Goal: Consume media (video, audio): Consume media (video, audio)

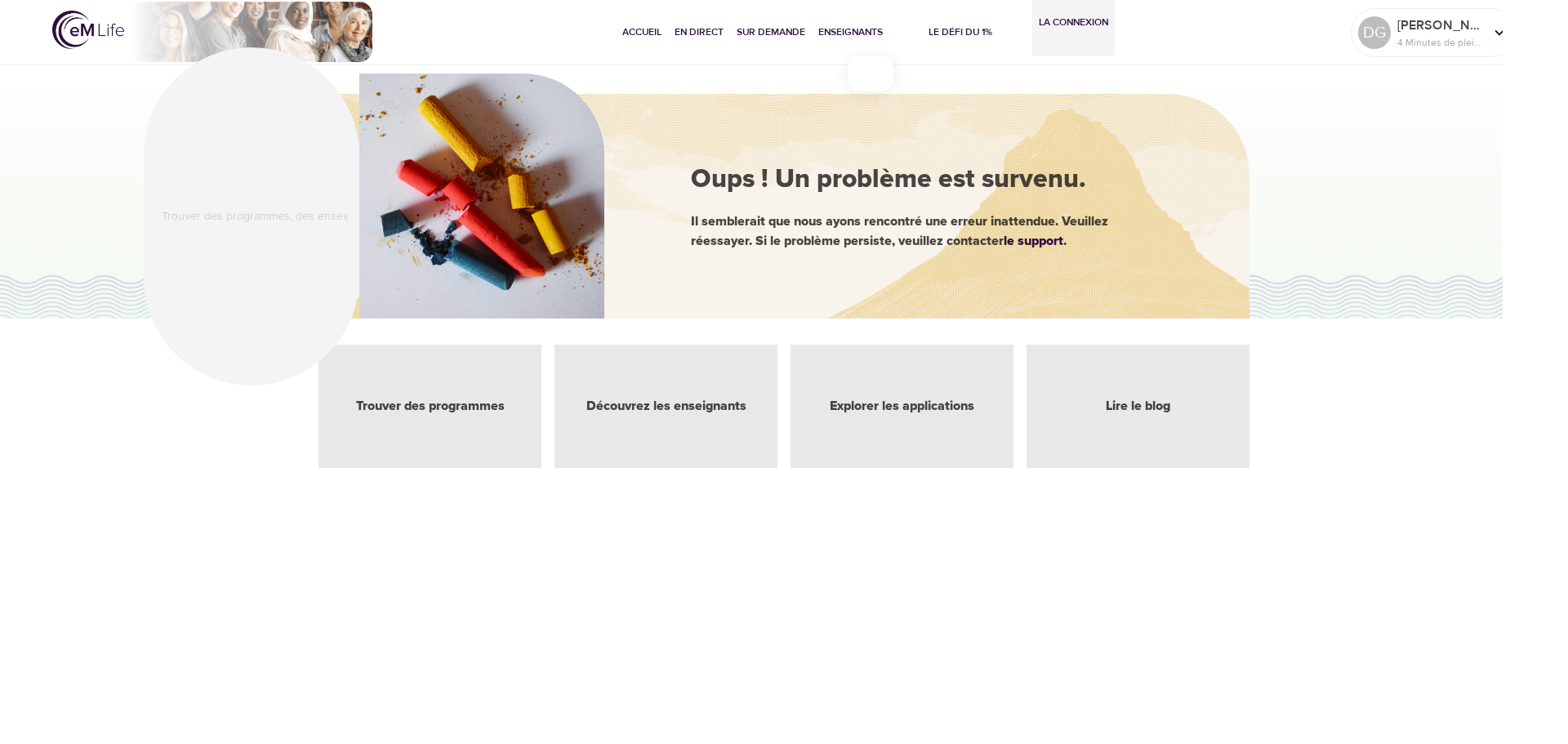
click at [408, 393] on div "Trouver des programmes" at bounding box center [430, 406] width 223 height 124
click at [632, 29] on font "Accueil" at bounding box center [642, 32] width 40 height 13
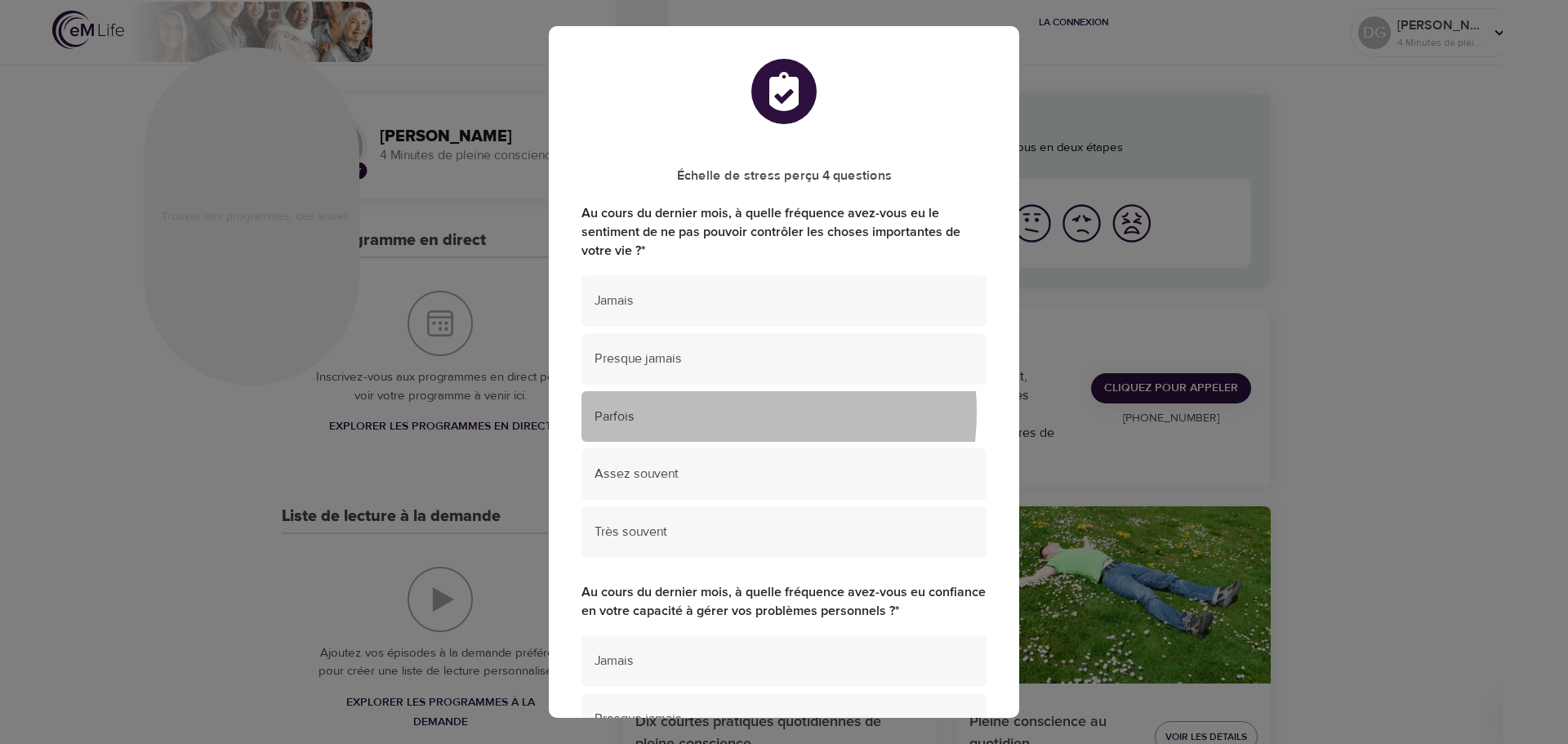
click at [712, 413] on span "Parfois" at bounding box center [784, 417] width 379 height 19
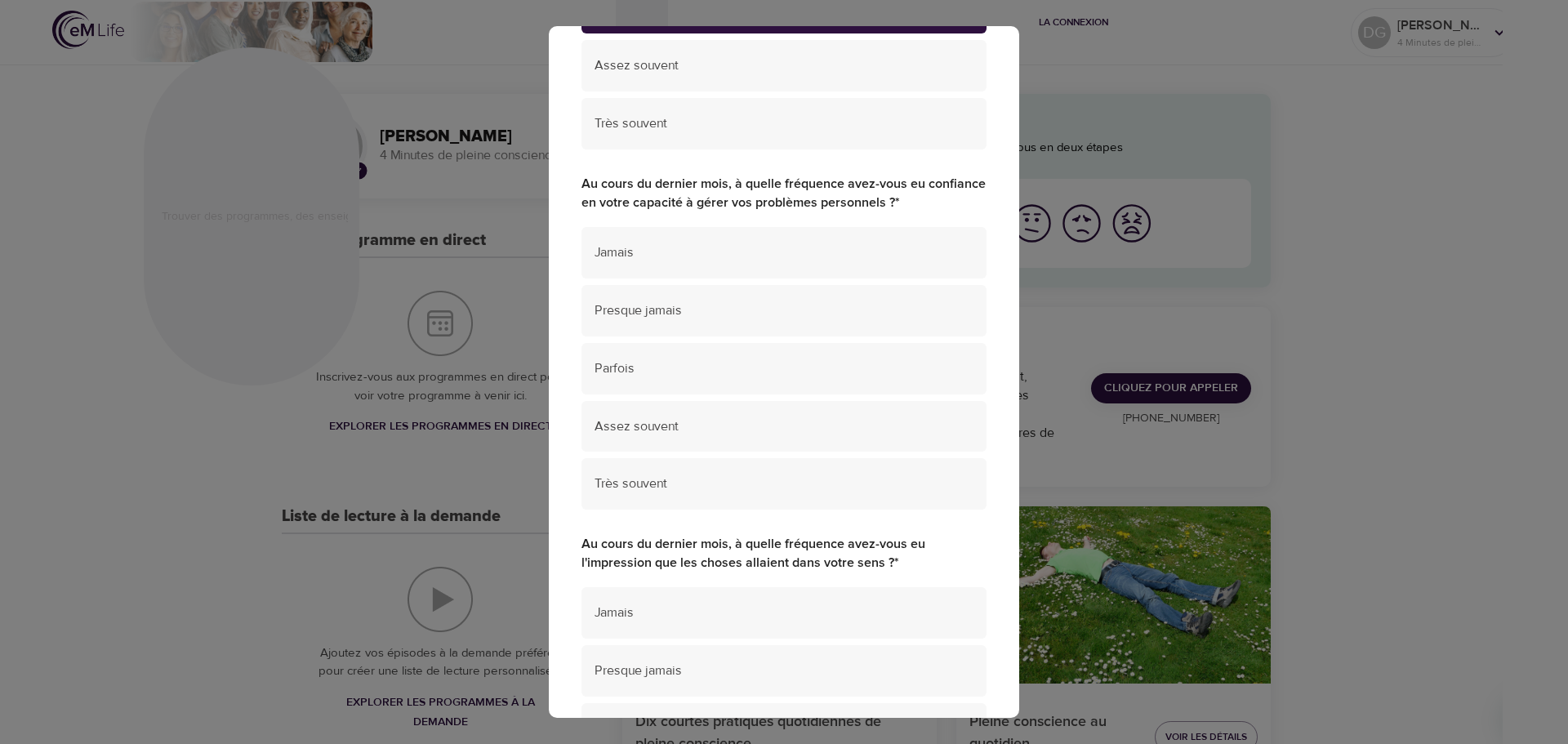
scroll to position [490, 0]
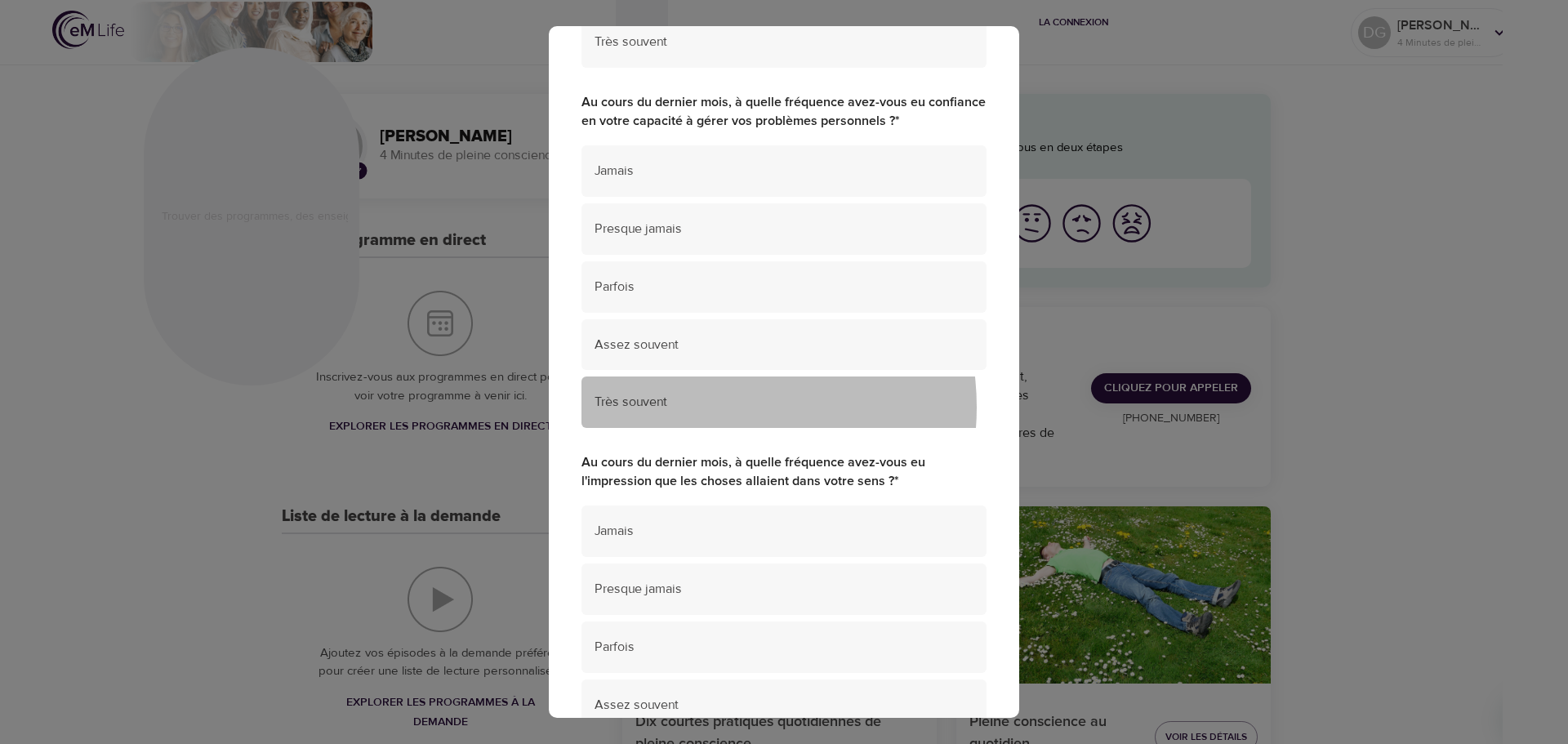
click at [711, 407] on span "Très souvent" at bounding box center [784, 402] width 379 height 19
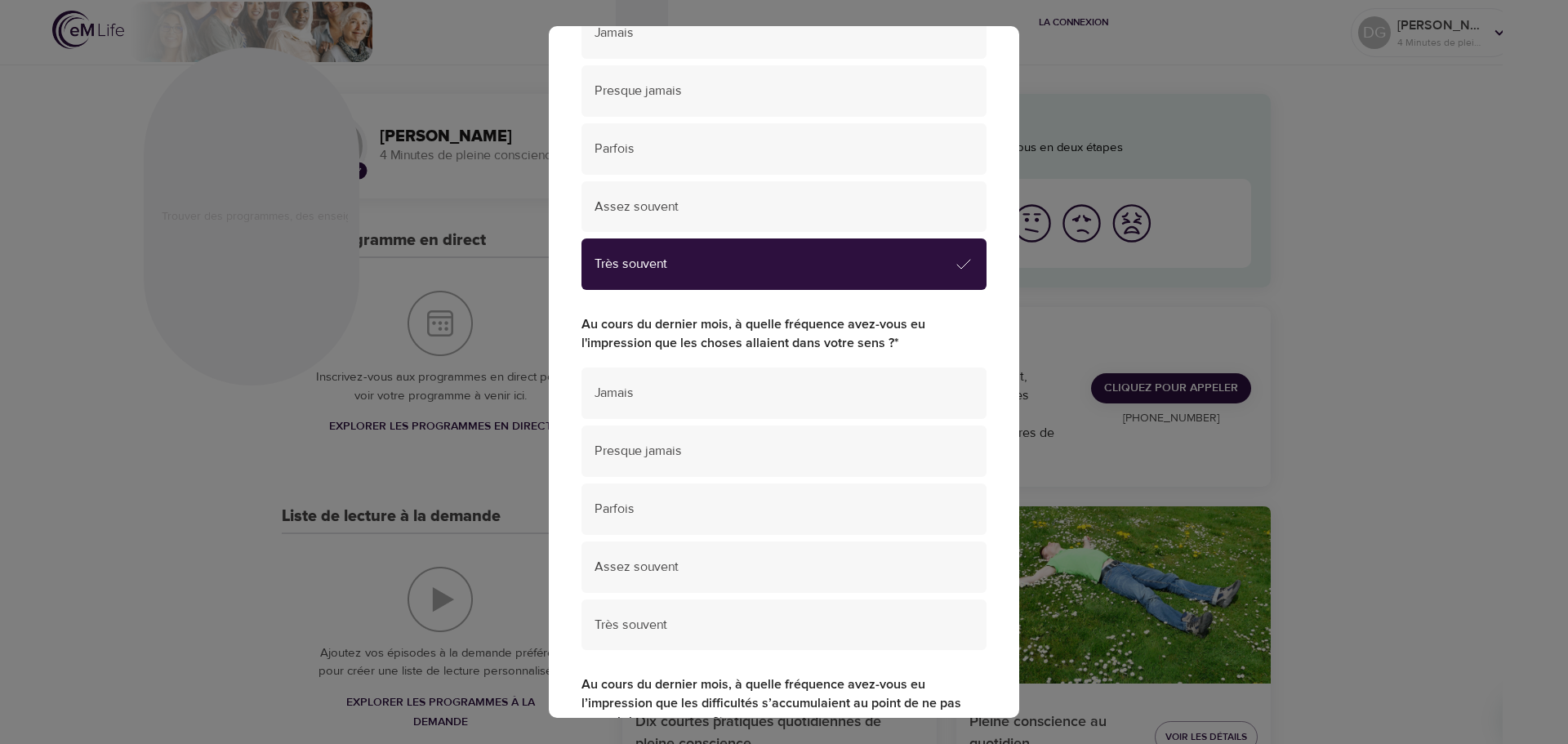
scroll to position [735, 0]
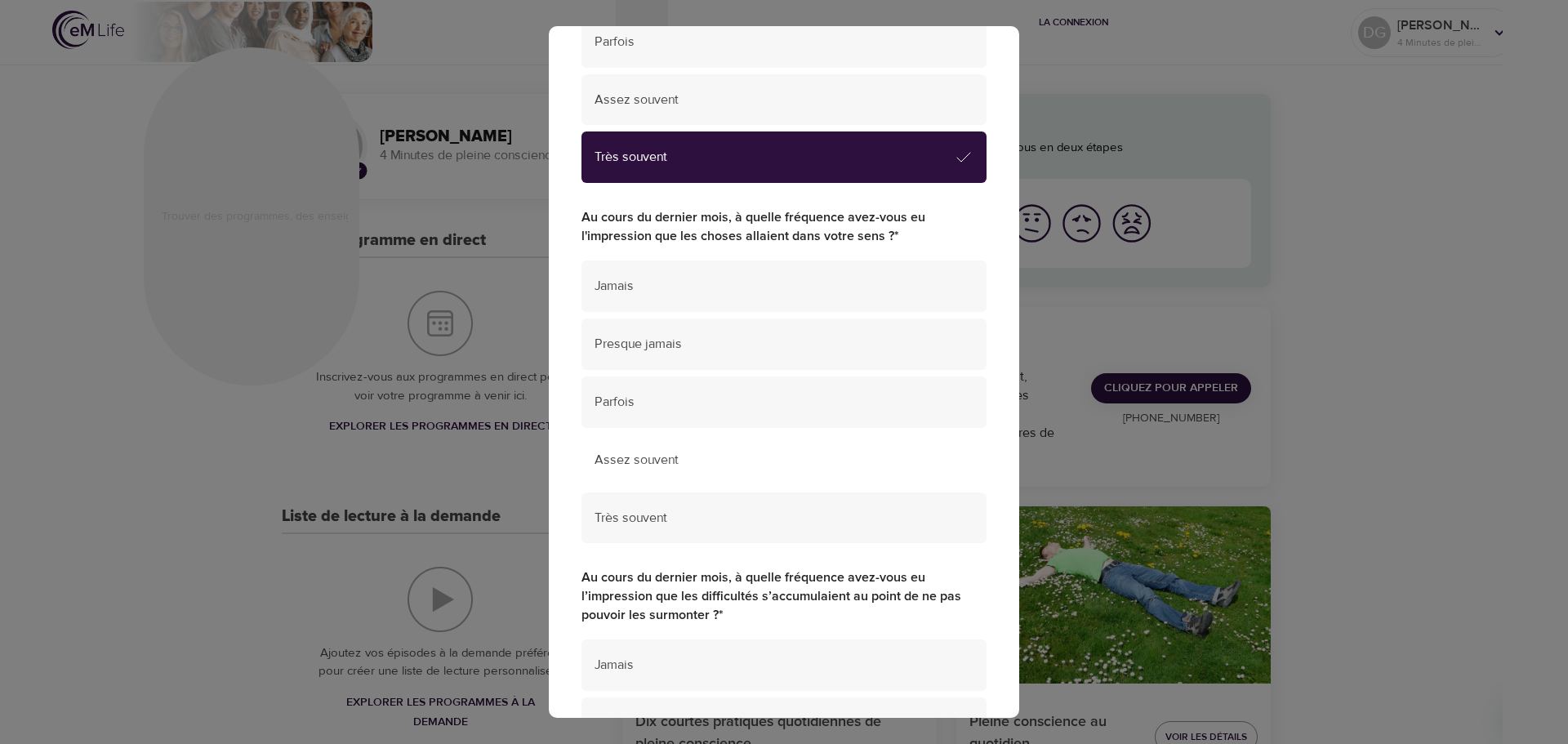
click at [689, 468] on span "Assez souvent" at bounding box center [784, 460] width 379 height 19
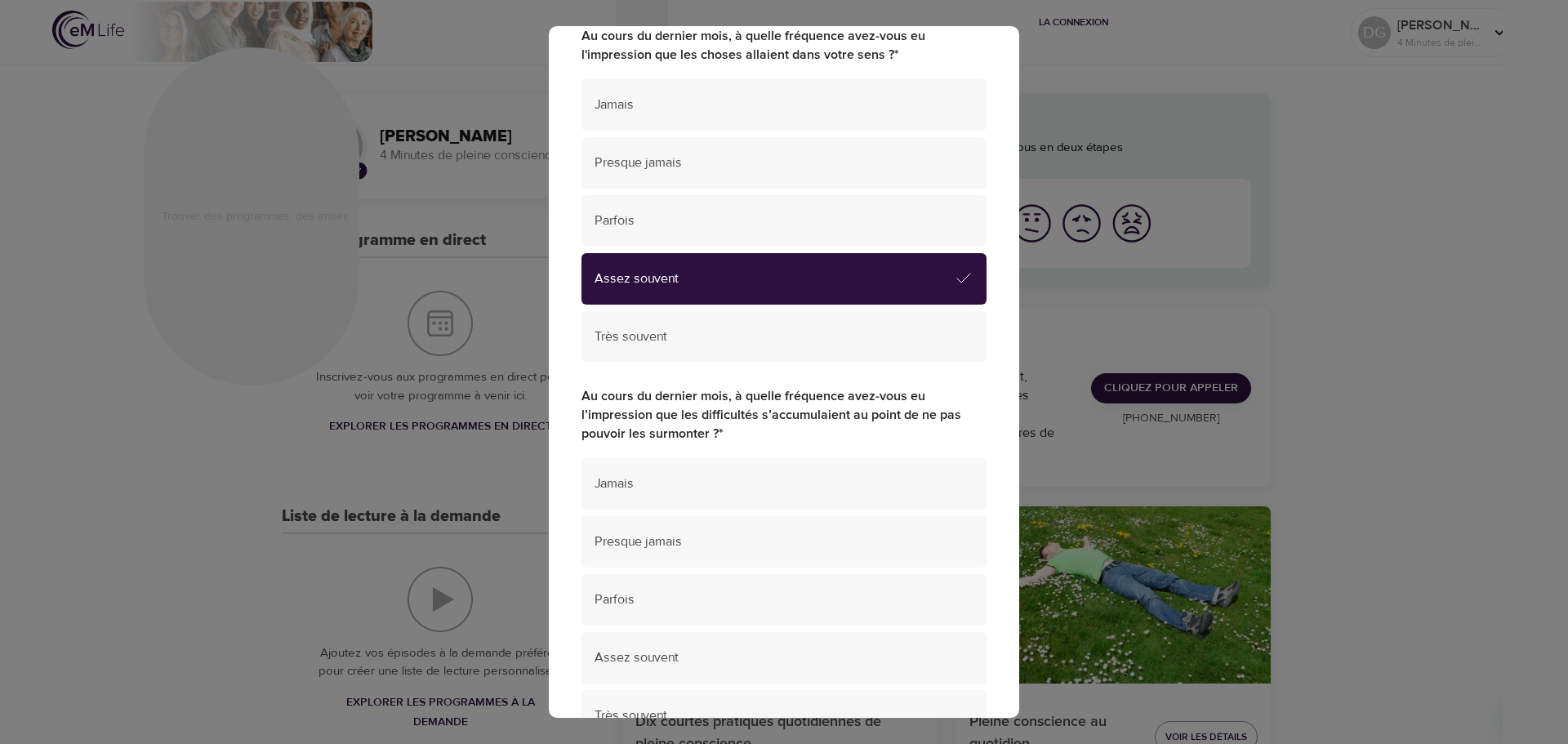
scroll to position [980, 0]
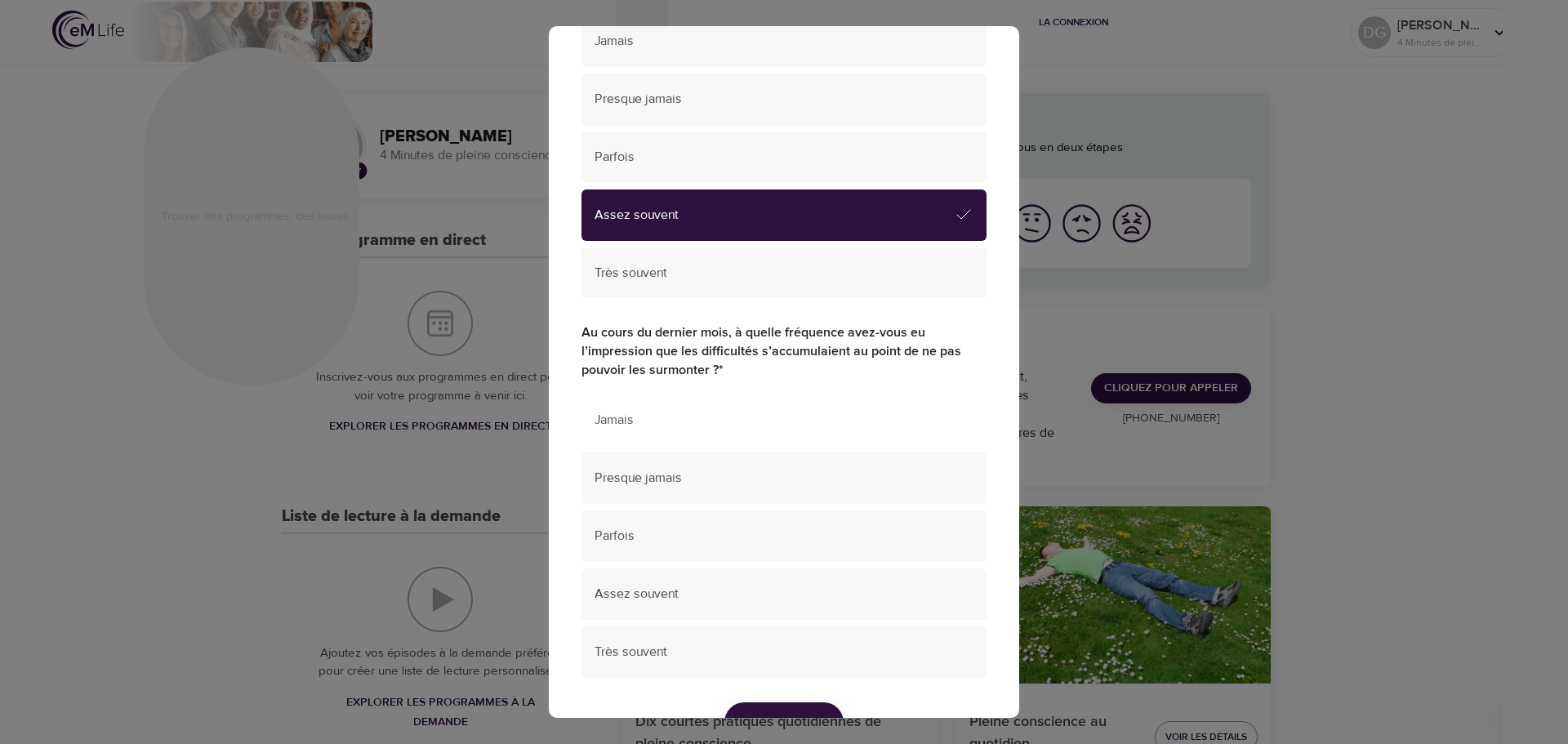
click at [688, 414] on span "Jamais" at bounding box center [784, 420] width 379 height 19
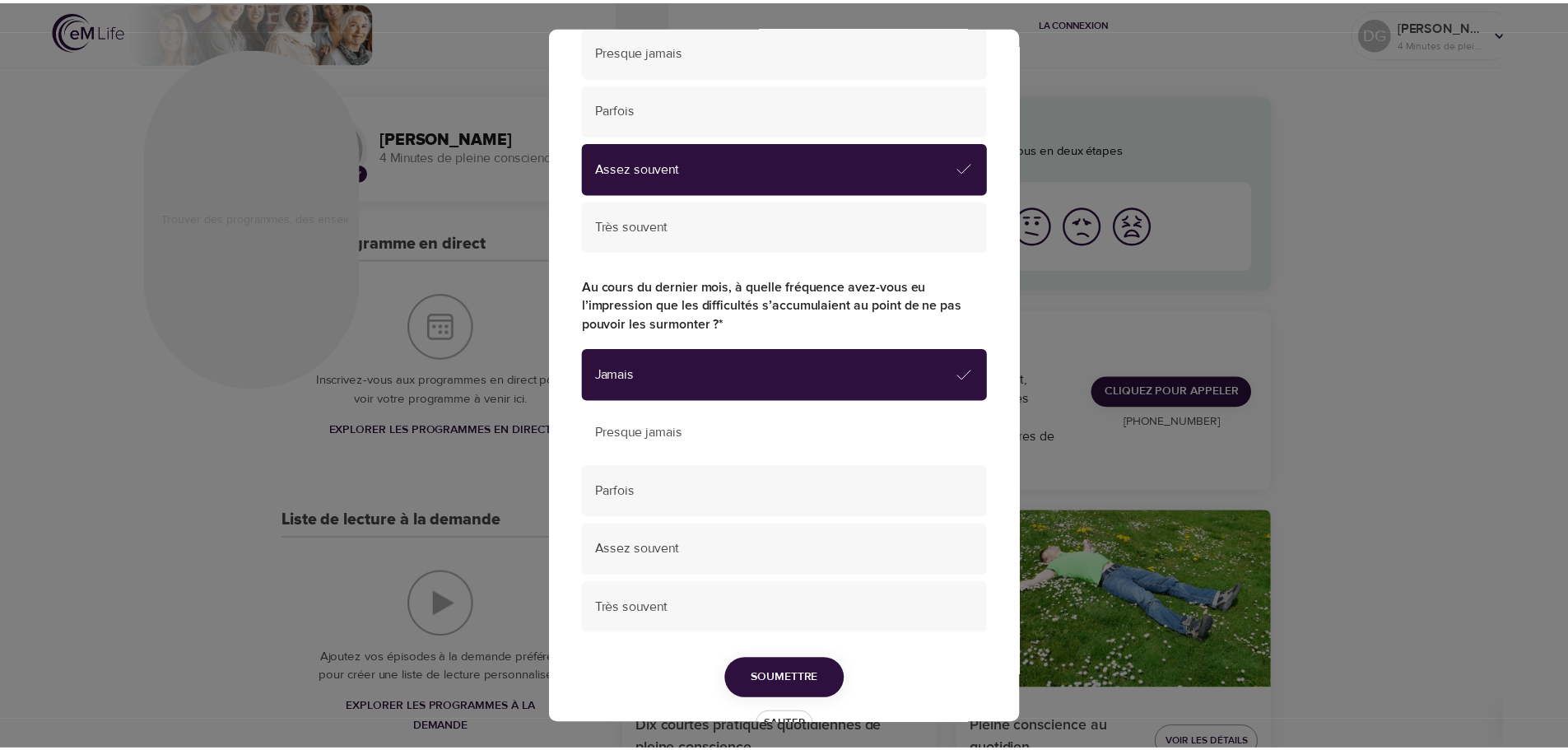
scroll to position [1084, 0]
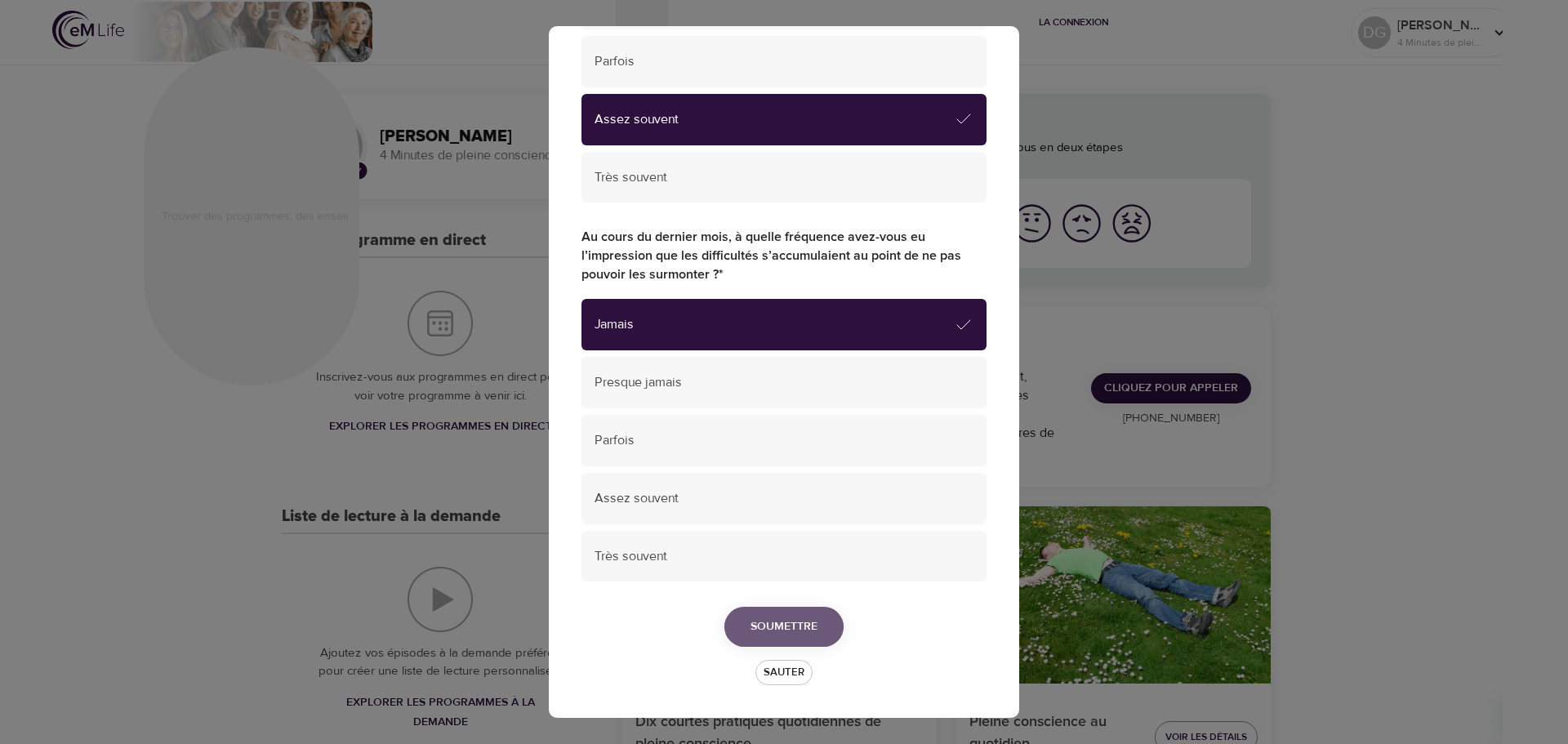
click at [791, 621] on font "Soumettre" at bounding box center [784, 627] width 67 height 15
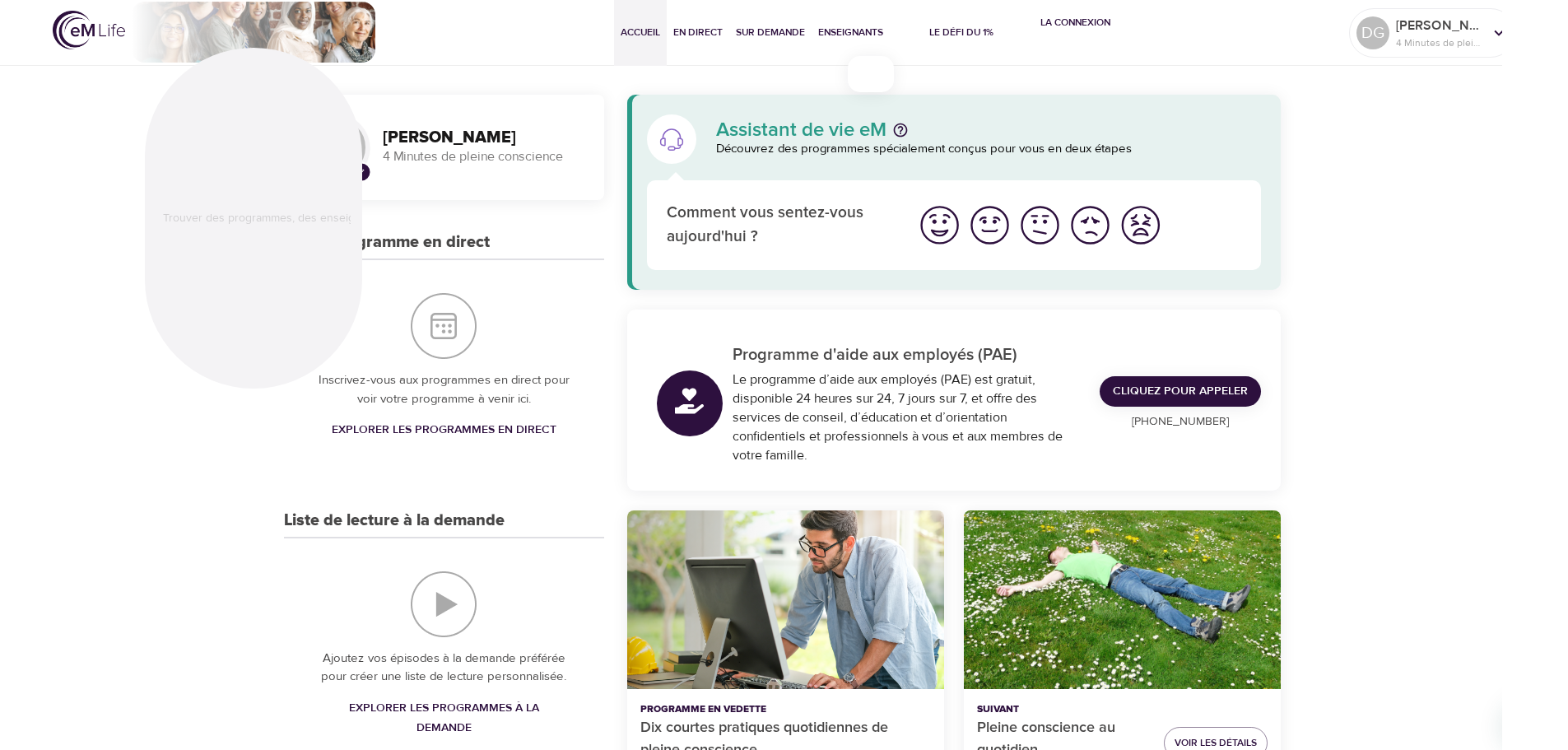
click at [944, 224] on img "Je me sens bien" at bounding box center [939, 226] width 46 height 46
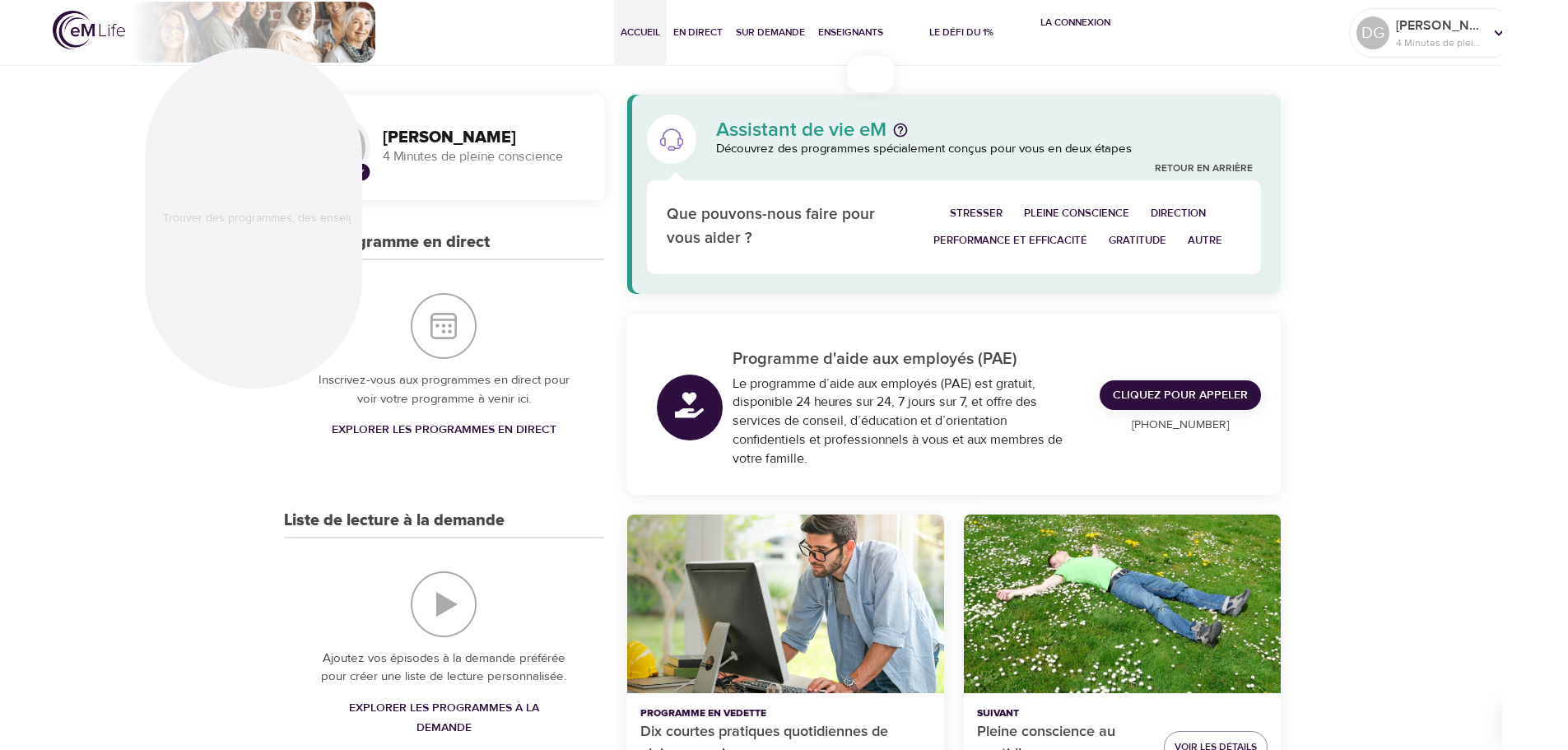
click at [1009, 238] on font "Performance et efficacité" at bounding box center [1010, 241] width 154 height 13
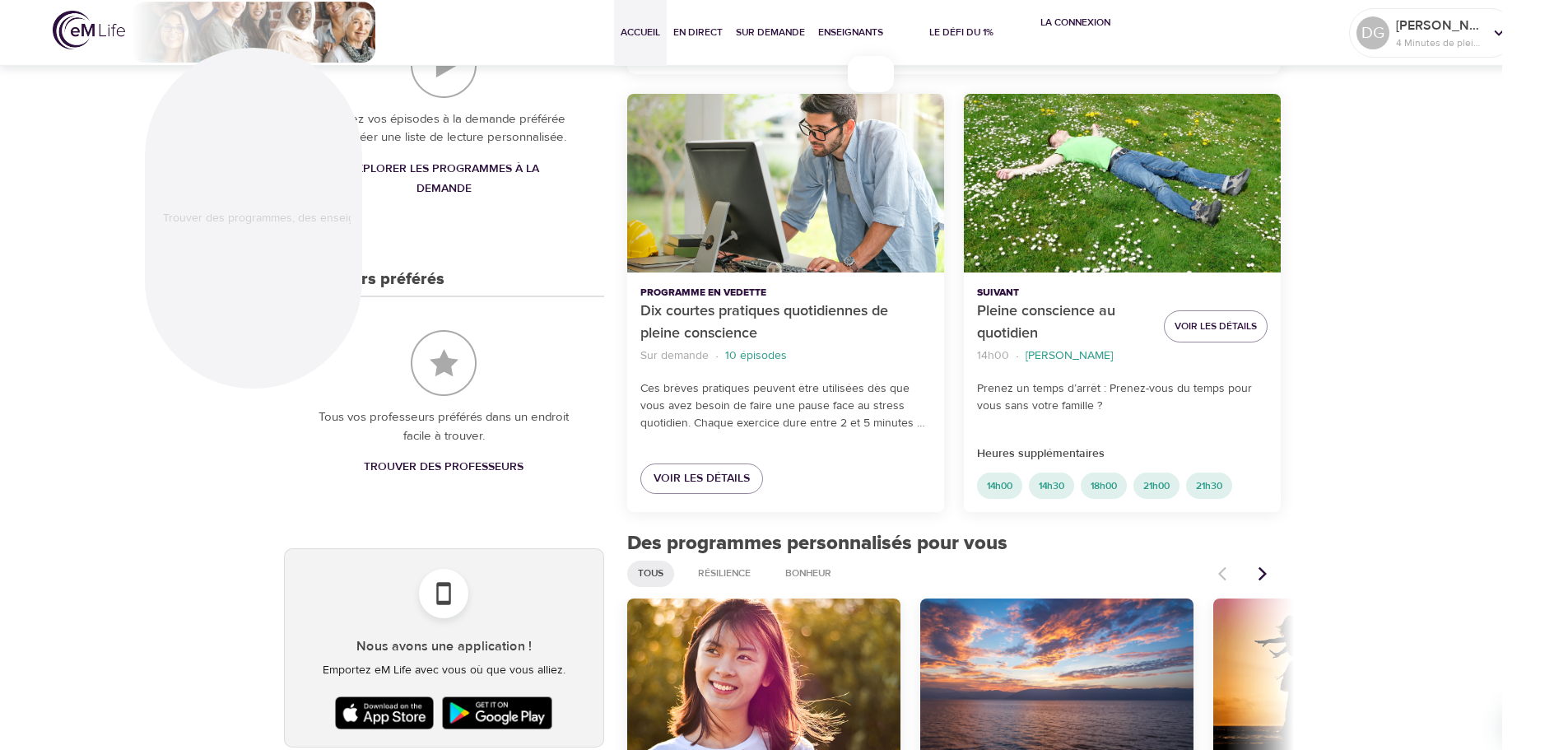
scroll to position [576, 0]
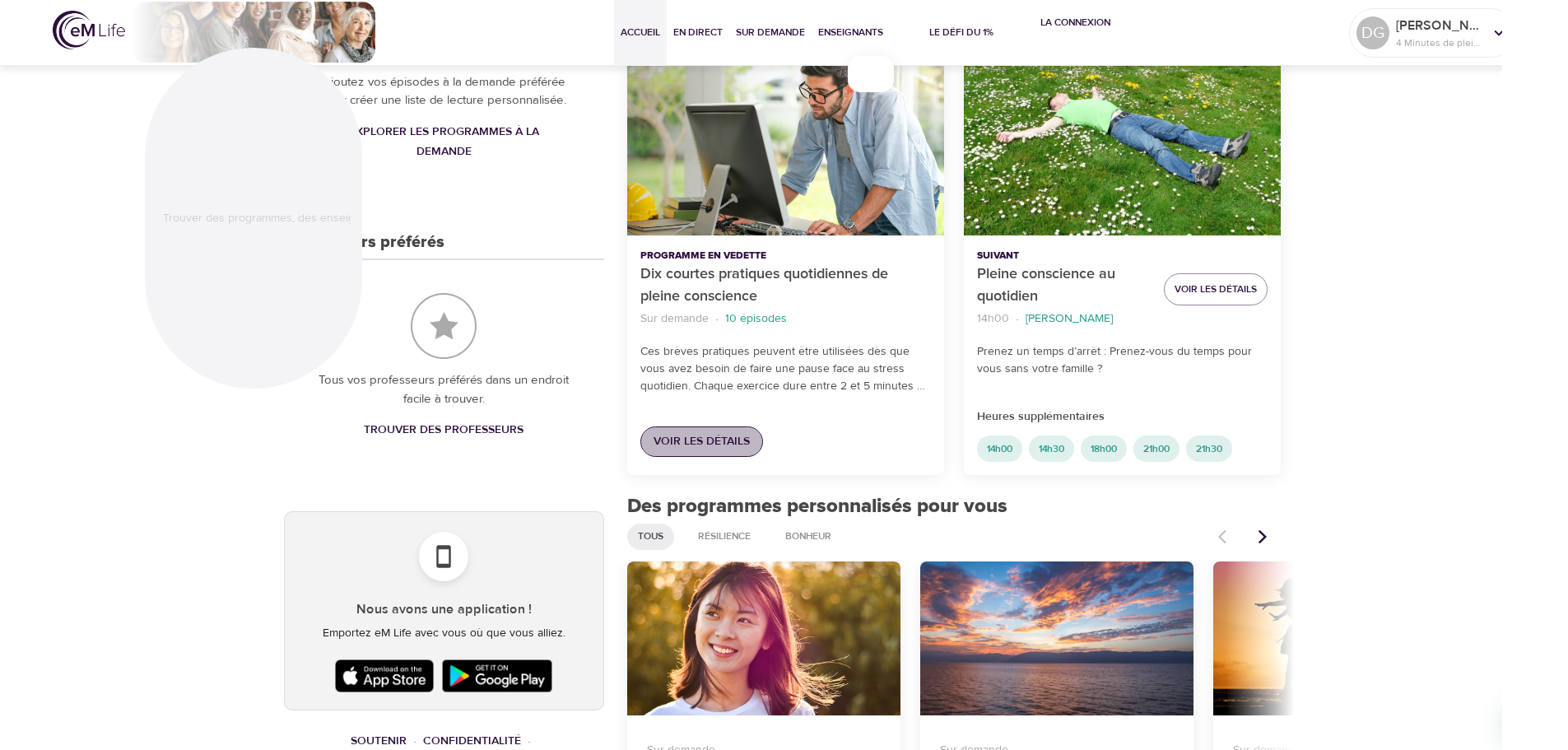
click at [729, 441] on font "Voir les détails" at bounding box center [701, 442] width 96 height 15
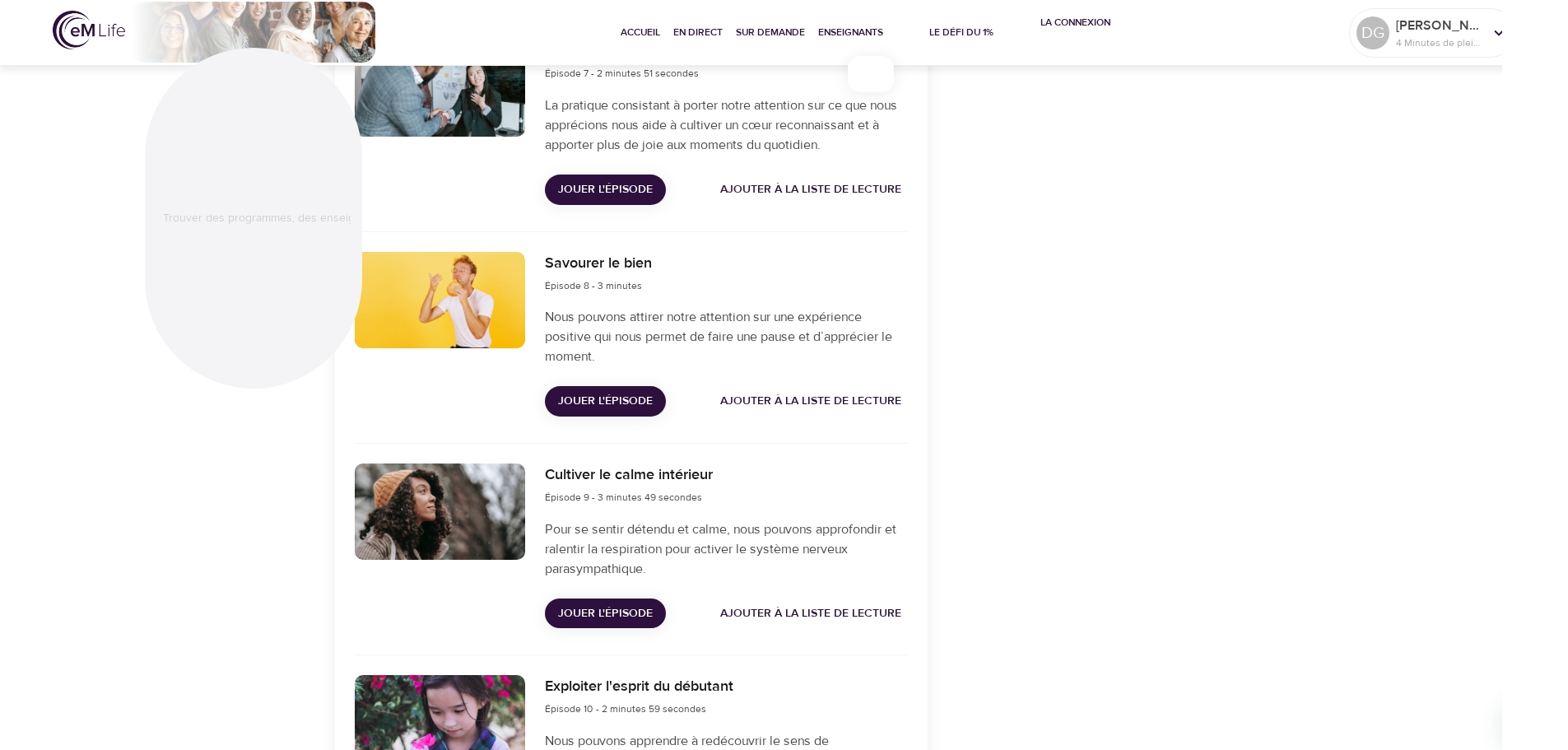
scroll to position [1976, 0]
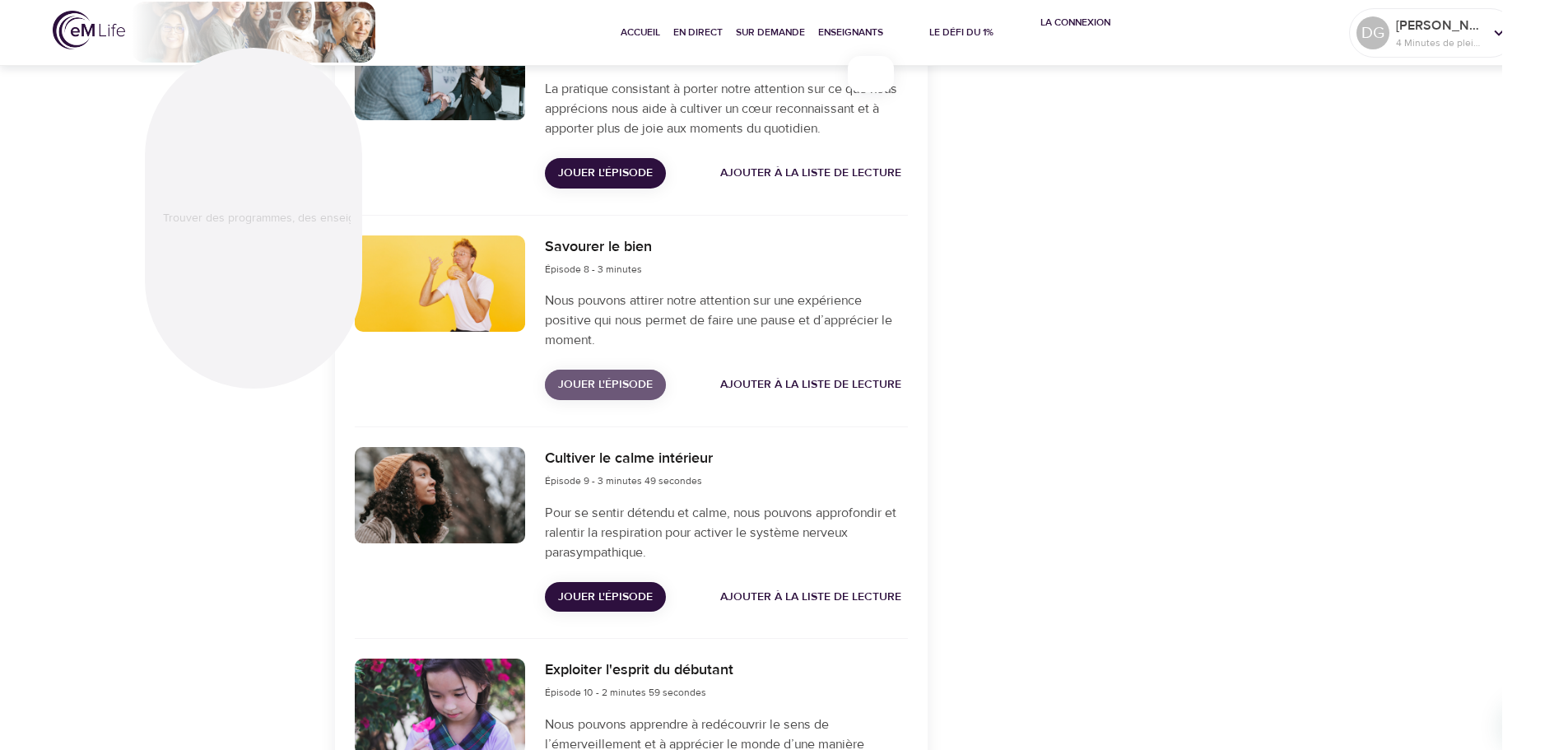
click at [615, 392] on font "Jouer l'épisode" at bounding box center [604, 385] width 94 height 21
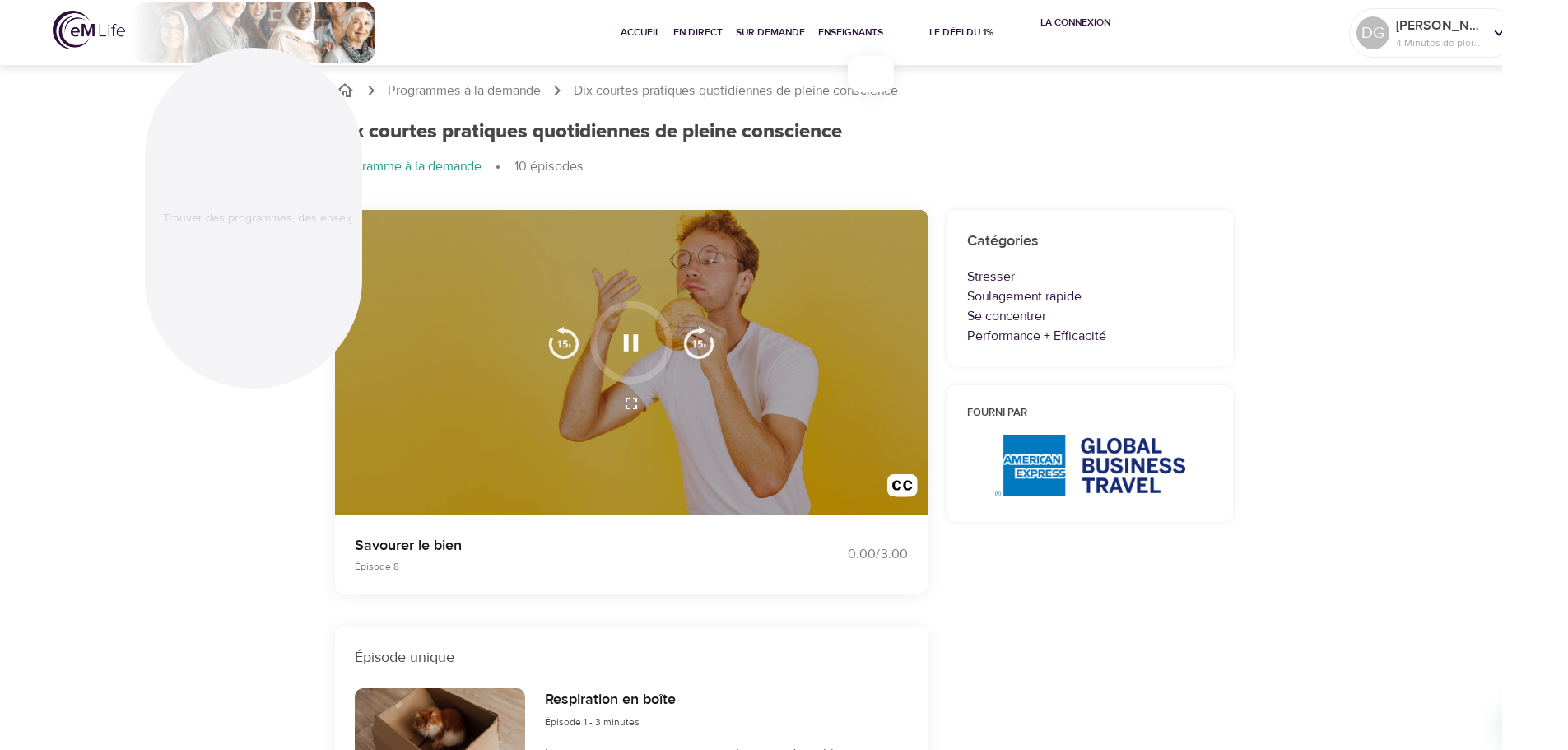
scroll to position [0, 0]
click at [897, 487] on img "button" at bounding box center [902, 490] width 30 height 30
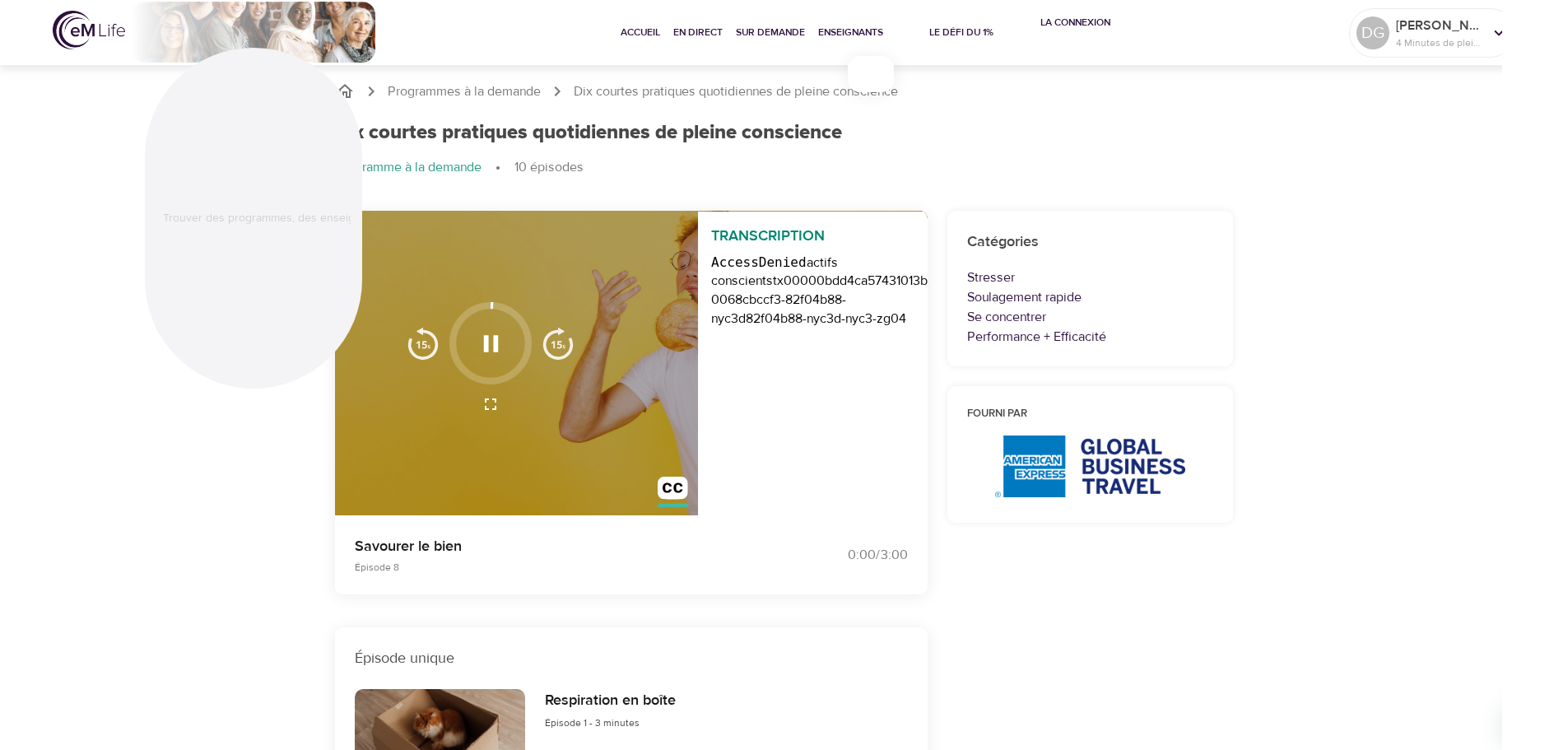
click at [600, 438] on div "Transcription AccessDenied actifs conscients tx00000bdd4ca57431013b3-0068cbccf3…" at bounding box center [724, 363] width 281 height 306
click at [490, 403] on icon "button" at bounding box center [490, 404] width 20 height 20
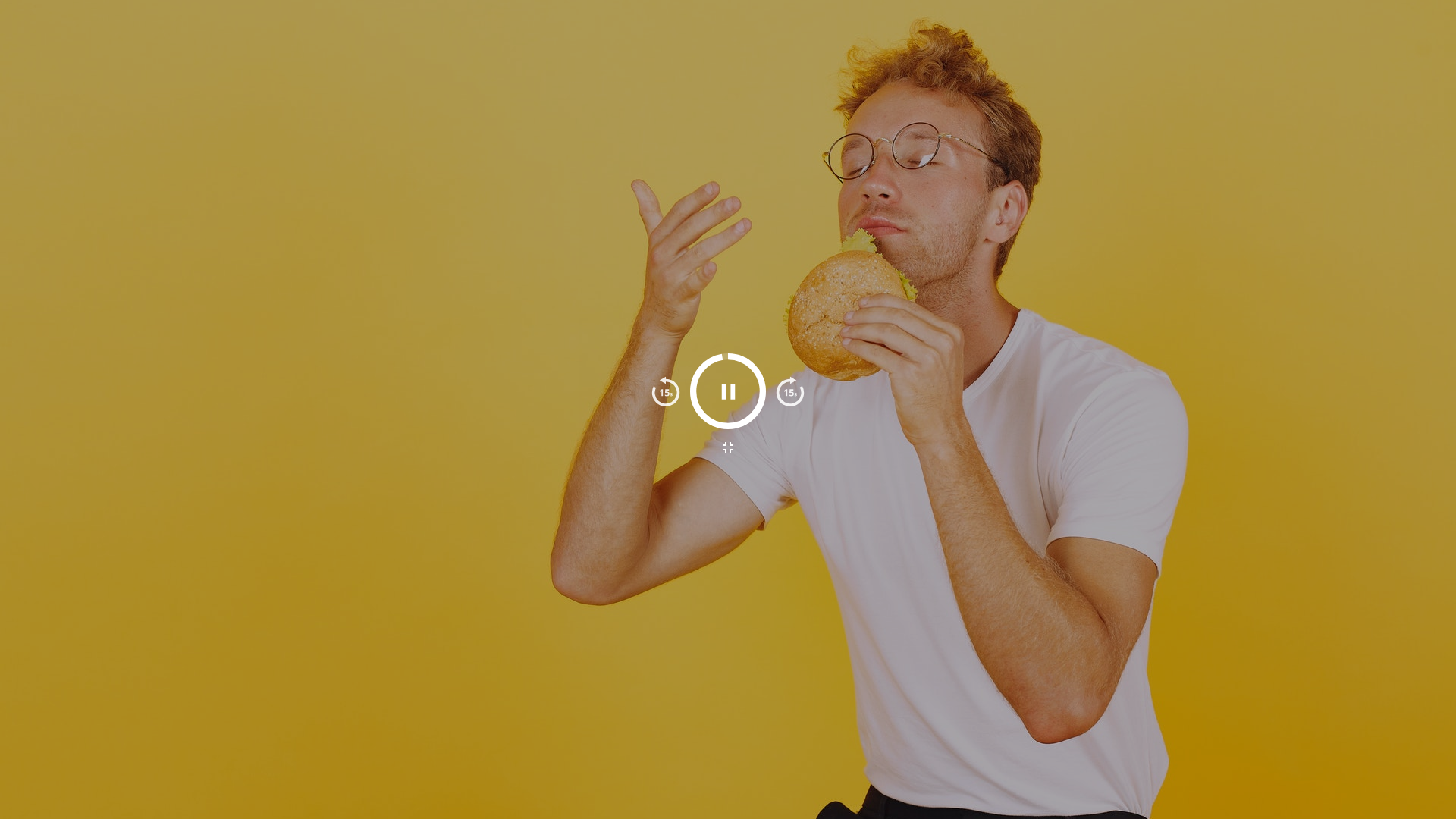
click at [1131, 496] on div at bounding box center [728, 410] width 1456 height 819
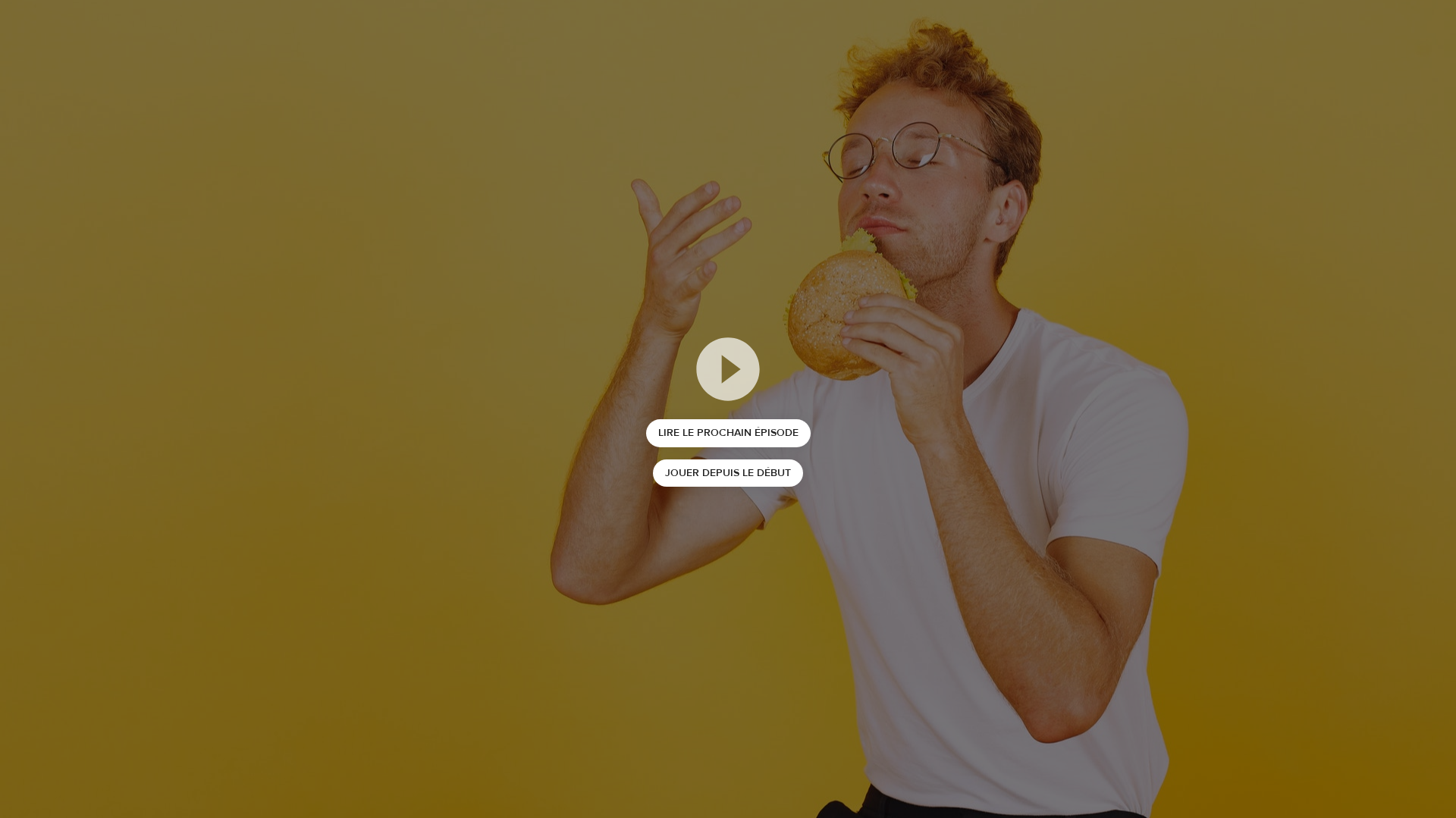
click at [1339, 602] on div "Lire le prochain épisode Jouer depuis le début" at bounding box center [728, 409] width 1456 height 818
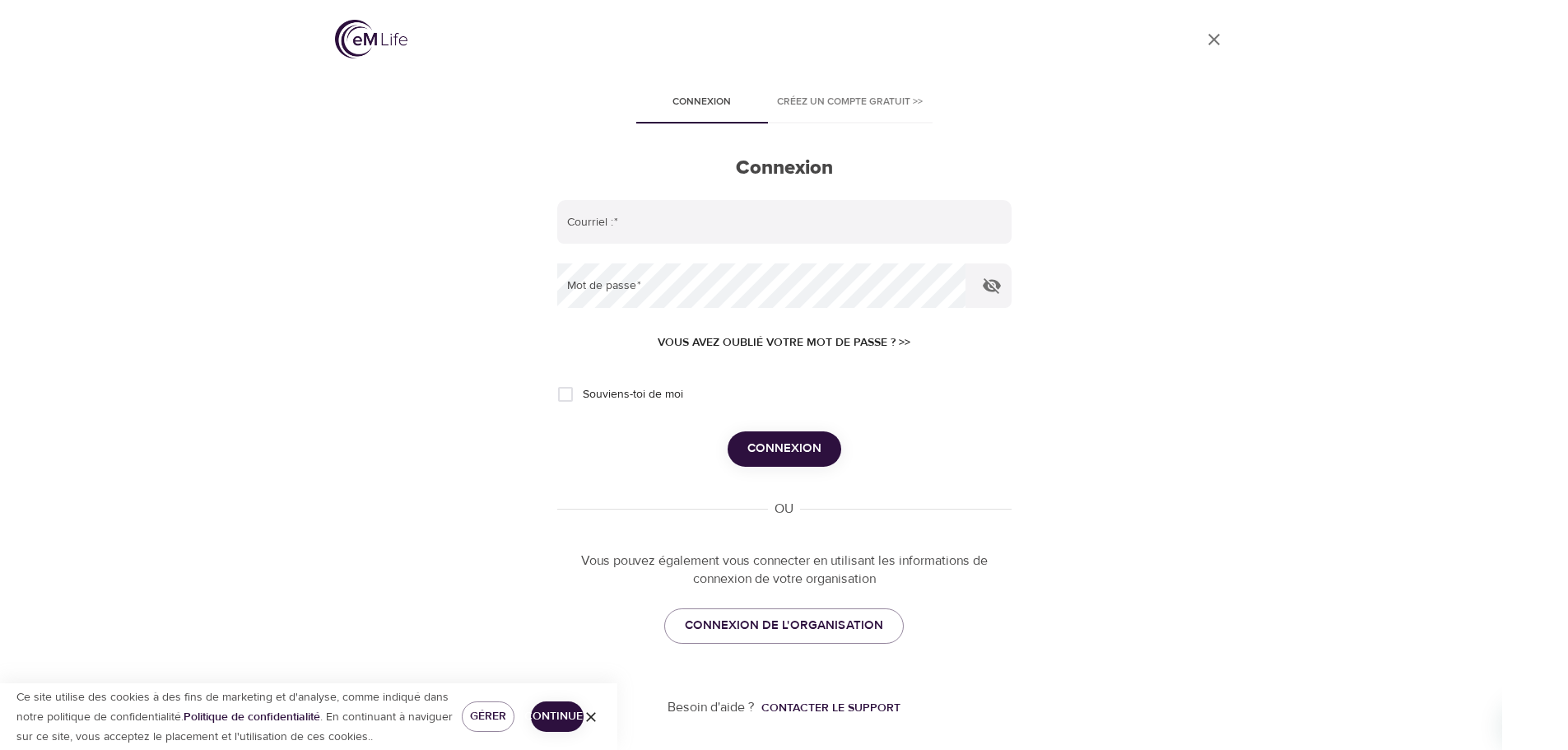
type input "[PERSON_NAME][EMAIL_ADDRESS][DOMAIN_NAME]"
